Goal: Transaction & Acquisition: Purchase product/service

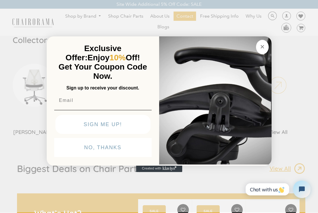
scroll to position [337, 0]
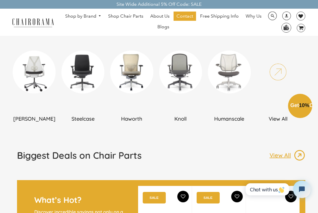
click at [87, 16] on div "Close dialog Exclusive Offer: Enjoy 10% Off! Get Your Coupon Code Now. Sign up …" at bounding box center [159, 105] width 318 height 213
click at [31, 72] on img at bounding box center [34, 71] width 43 height 43
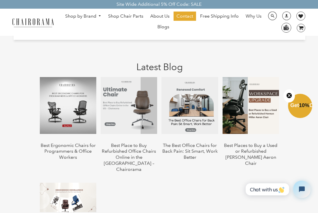
scroll to position [1008, 0]
